Goal: Navigation & Orientation: Find specific page/section

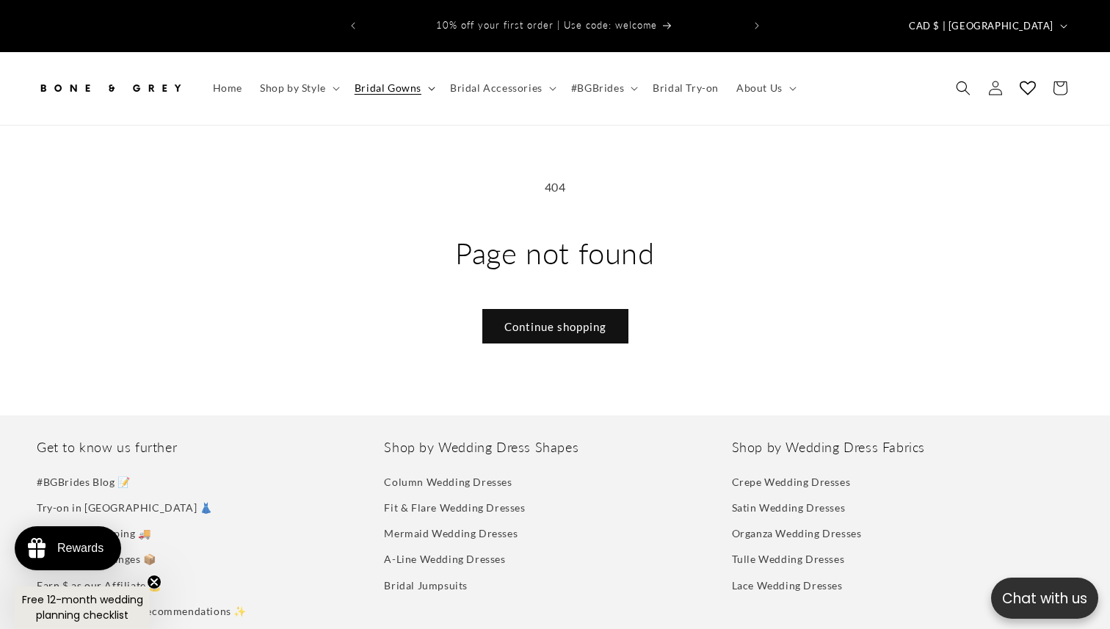
click at [383, 75] on summary "Bridal Gowns" at bounding box center [393, 88] width 95 height 31
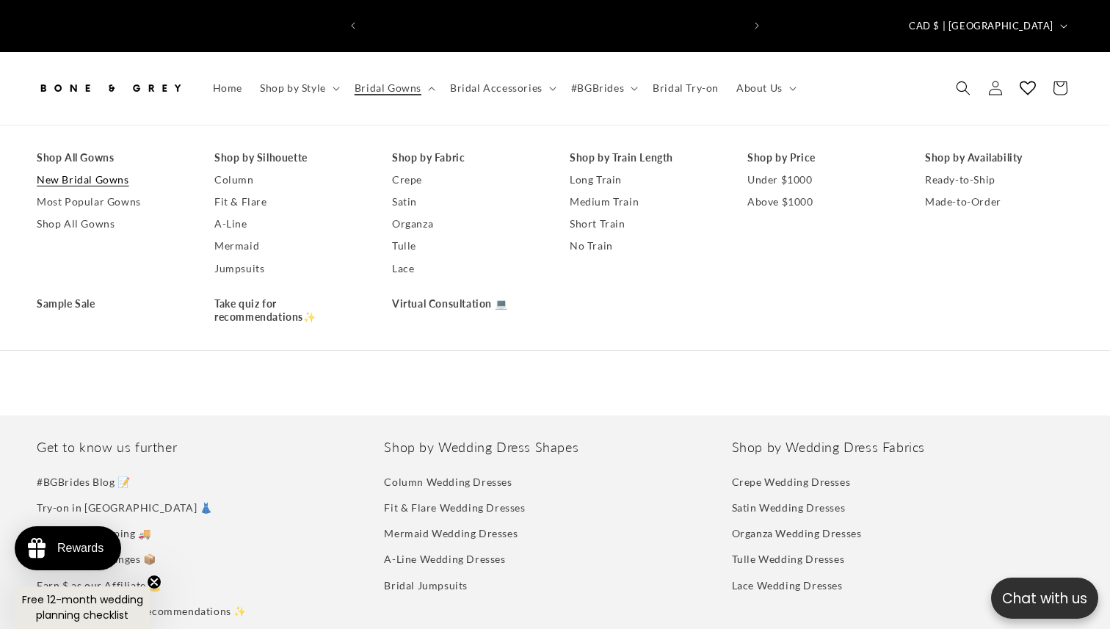
scroll to position [0, 378]
click at [121, 169] on link "New Bridal Gowns" at bounding box center [111, 180] width 148 height 22
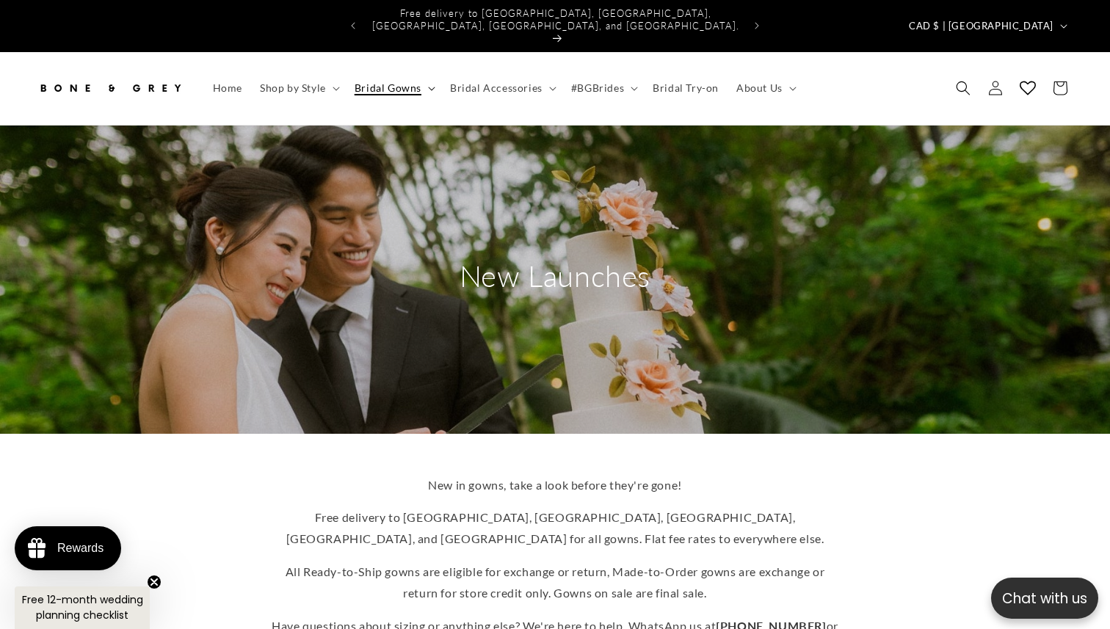
click at [418, 81] on span "Bridal Gowns" at bounding box center [388, 87] width 67 height 13
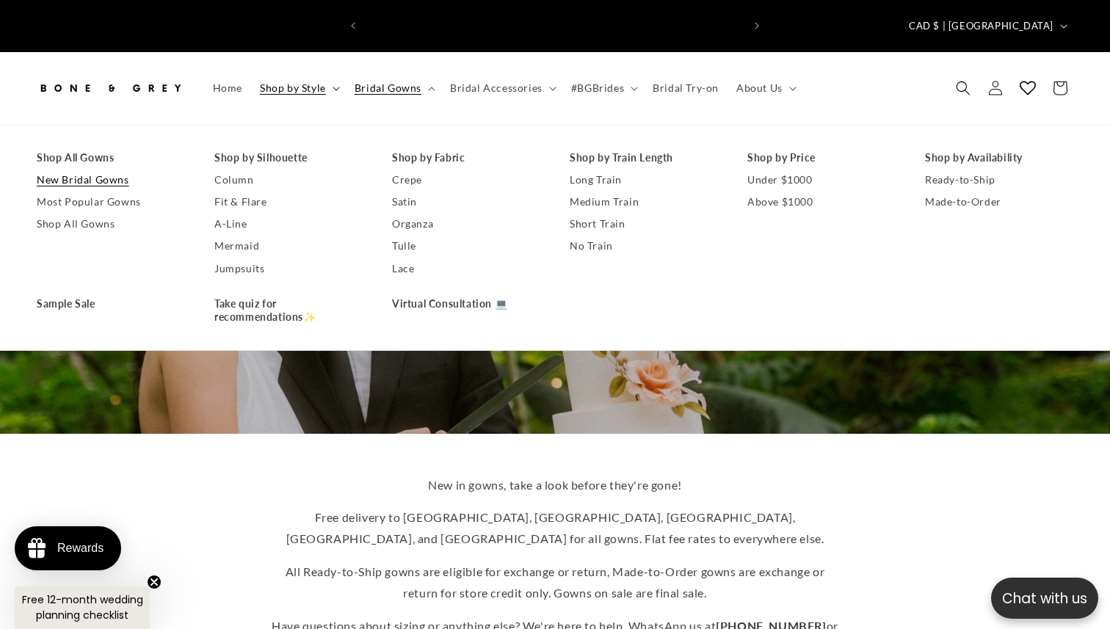
scroll to position [0, 378]
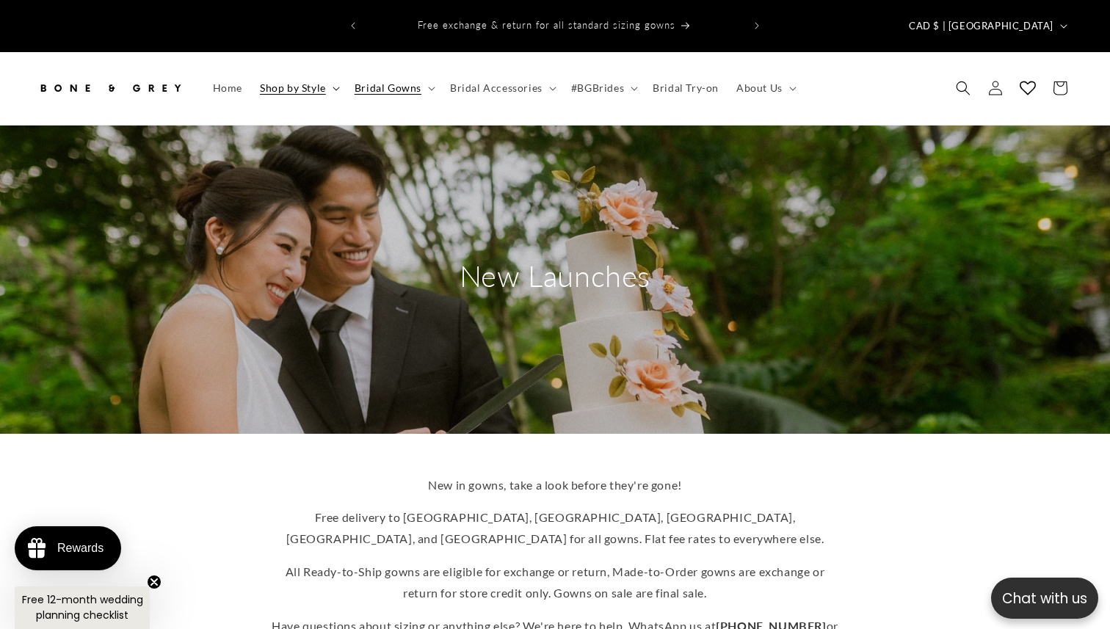
click at [308, 81] on span "Shop by Style" at bounding box center [293, 87] width 66 height 13
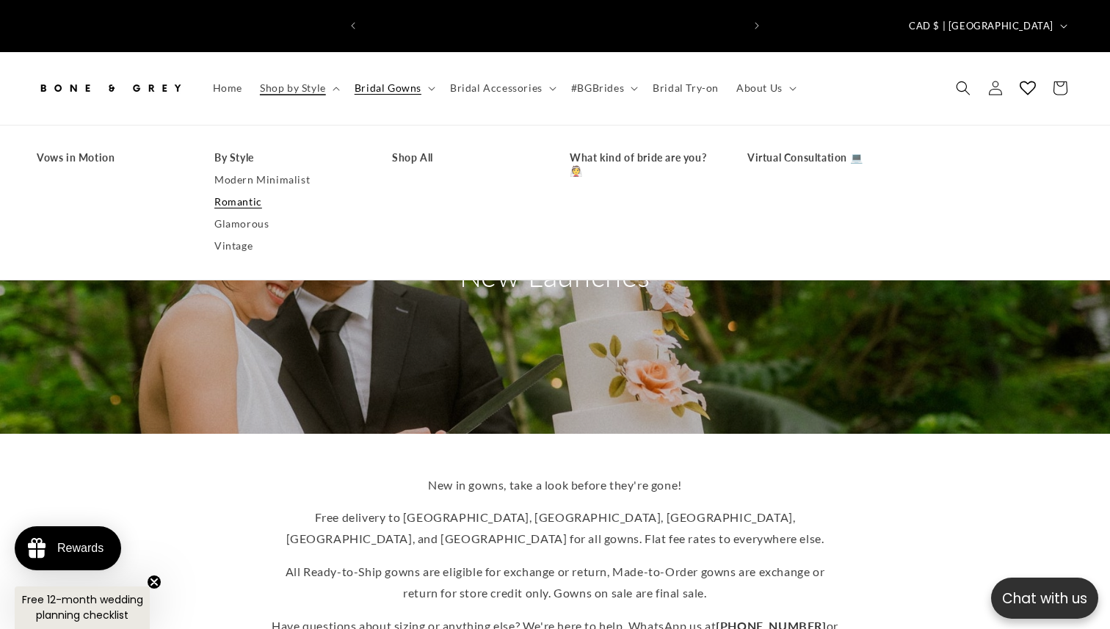
scroll to position [0, 755]
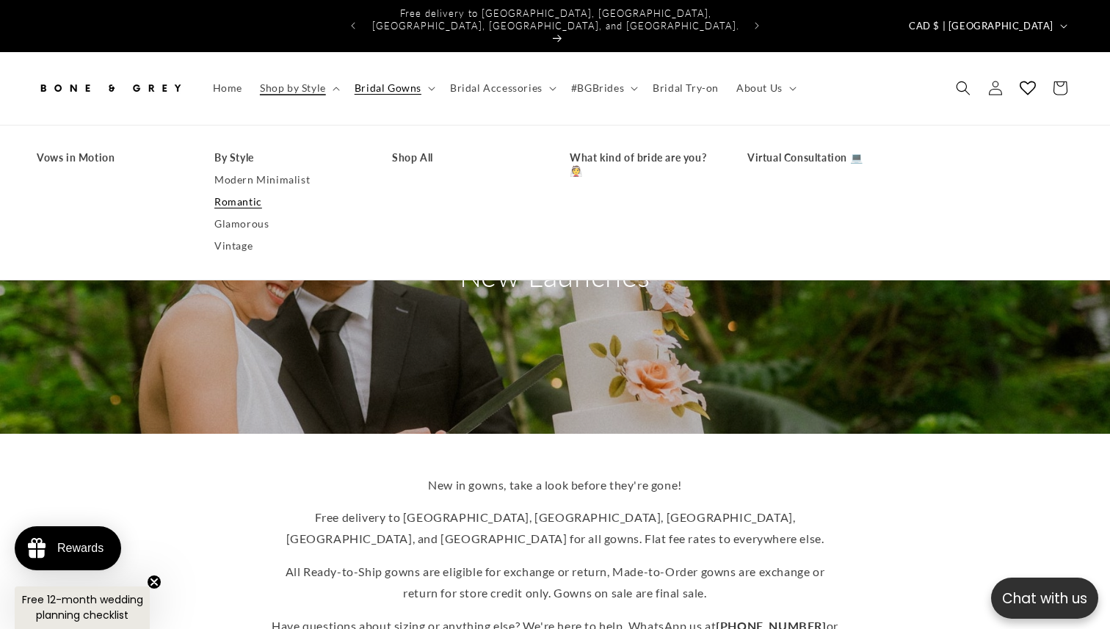
click at [244, 191] on link "Romantic" at bounding box center [288, 202] width 148 height 22
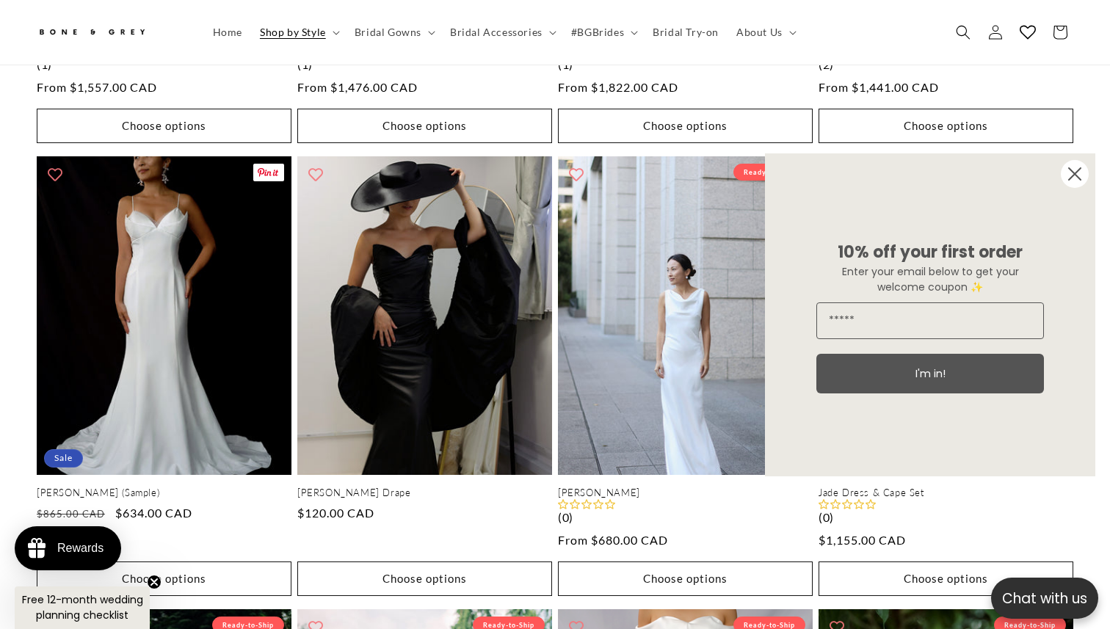
scroll to position [1591, 0]
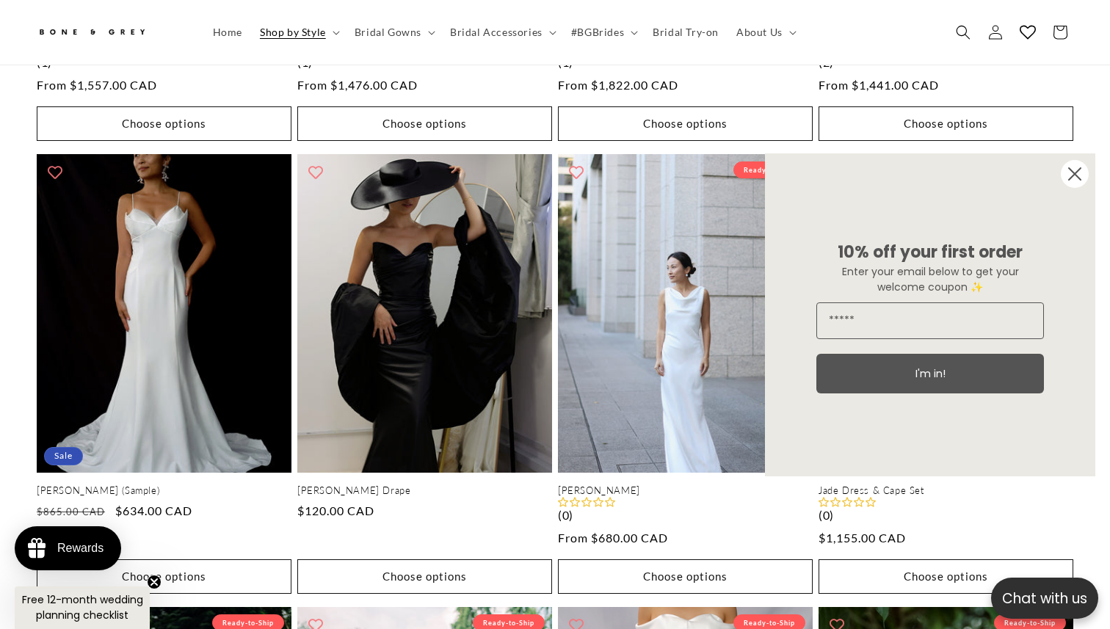
click at [1070, 167] on circle "Close dialog" at bounding box center [1075, 174] width 28 height 28
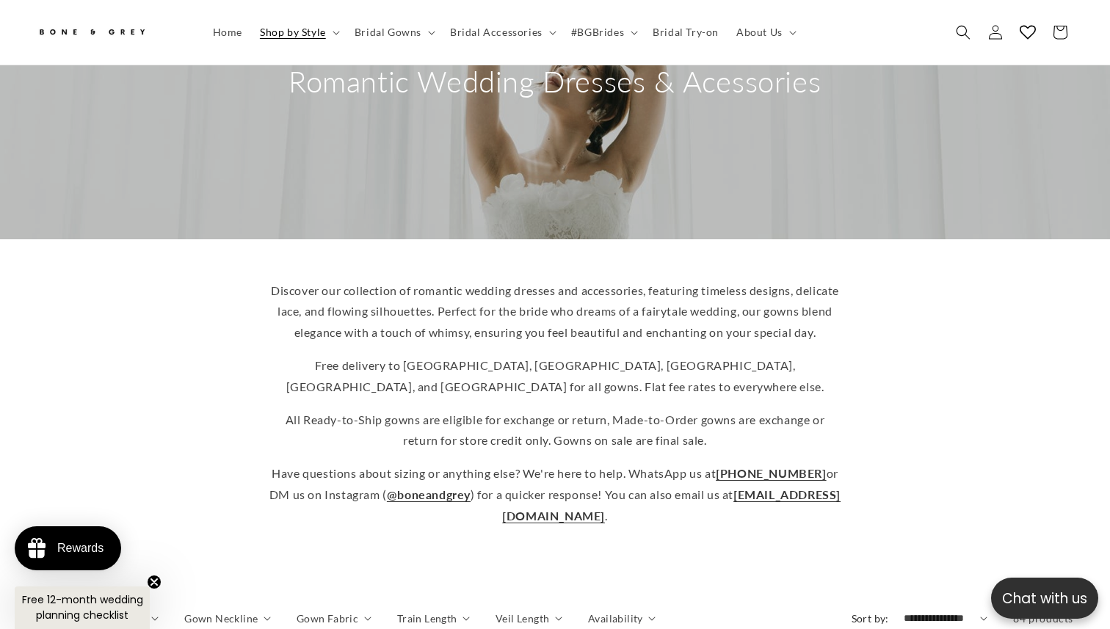
scroll to position [0, 0]
